Goal: Task Accomplishment & Management: Manage account settings

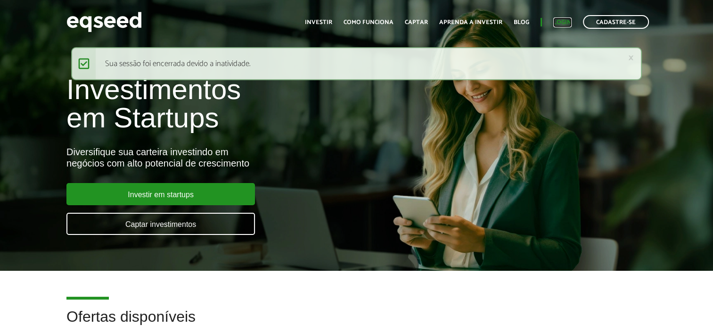
click at [564, 23] on link "Login" at bounding box center [562, 22] width 18 height 6
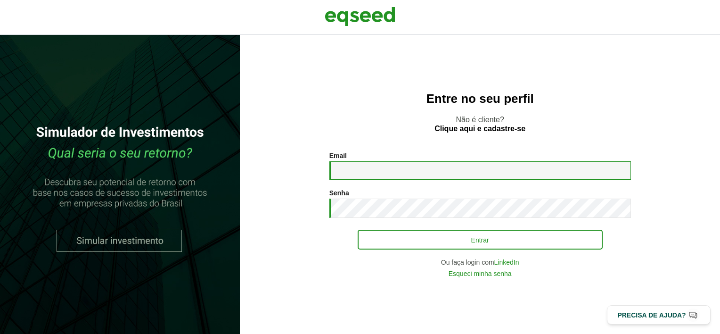
type input "**********"
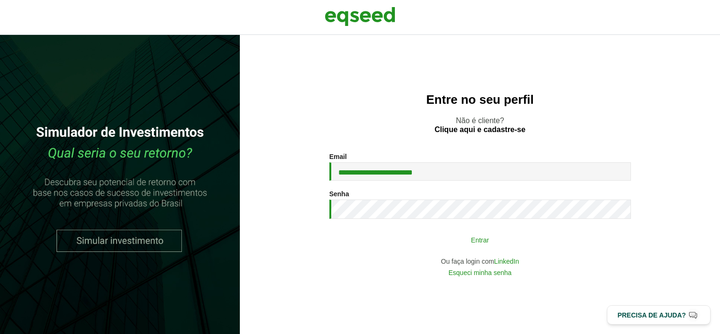
click at [476, 245] on button "Entrar" at bounding box center [480, 239] width 245 height 18
